Goal: Task Accomplishment & Management: Use online tool/utility

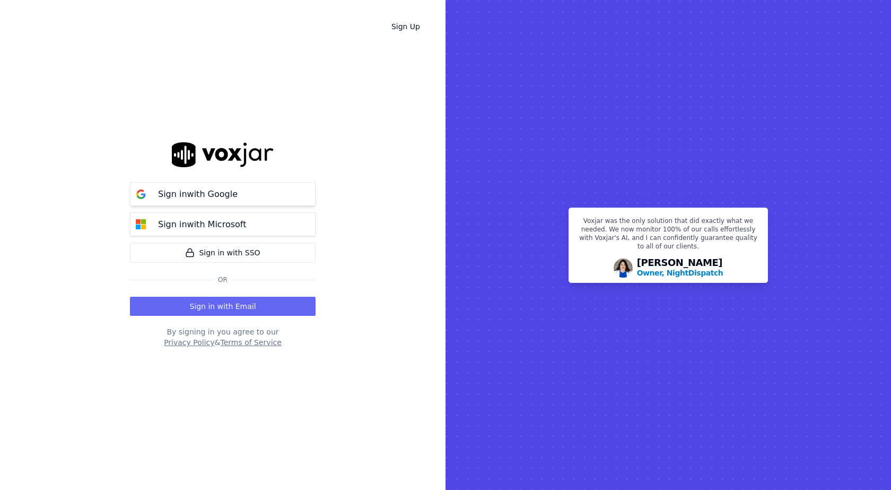
click at [213, 195] on p "Sign in with Google" at bounding box center [198, 194] width 80 height 13
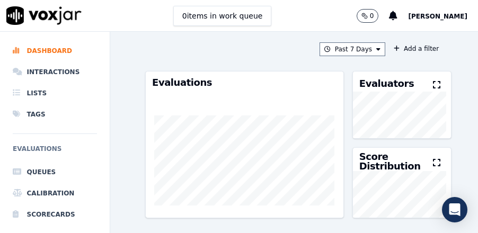
click at [281, 57] on div "Past 7 Days Add a filter Evaluations Evaluators Score Distribution Avg Score 86…" at bounding box center [294, 133] width 307 height 202
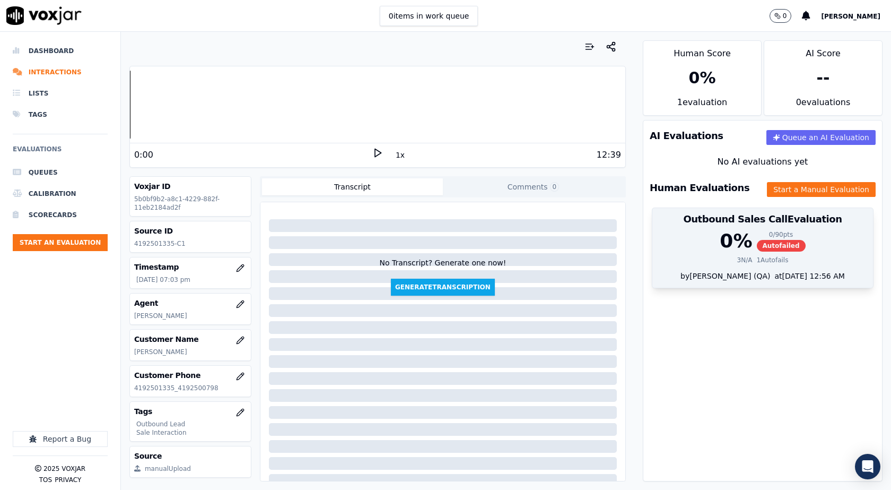
click at [693, 246] on div "0 % 0 / 90 pts Autofailed" at bounding box center [763, 240] width 208 height 21
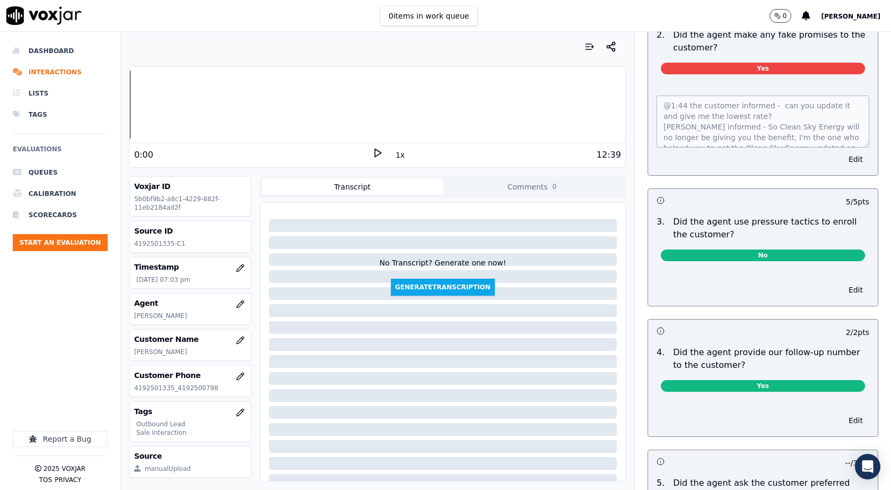
scroll to position [2334, 0]
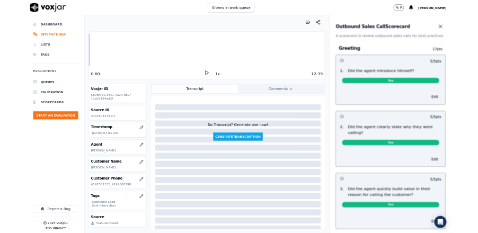
scroll to position [38, 0]
